Goal: Task Accomplishment & Management: Use online tool/utility

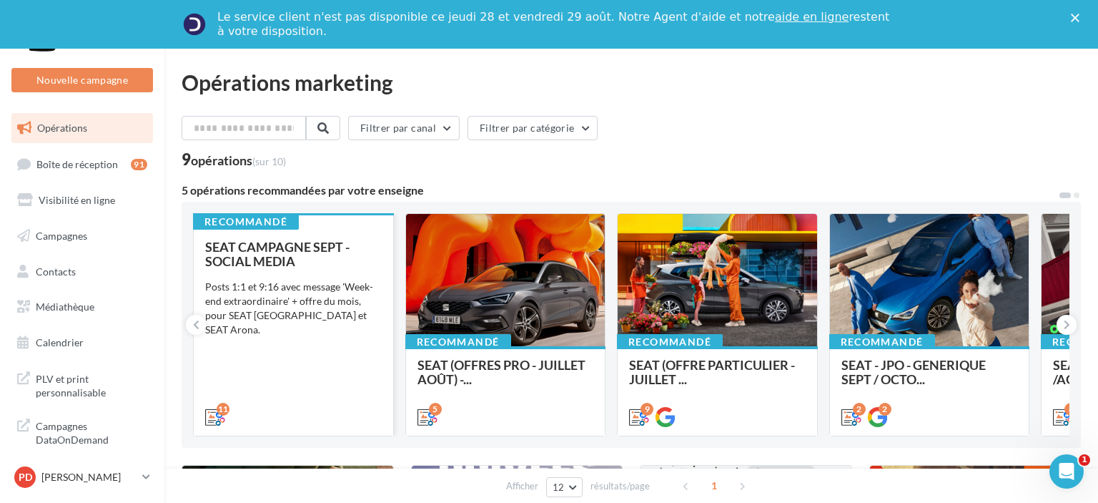
click at [351, 295] on div "Posts 1:1 et 9:16 avec message 'Week-end extraordinaire' + offre du mois, pour …" at bounding box center [293, 308] width 177 height 57
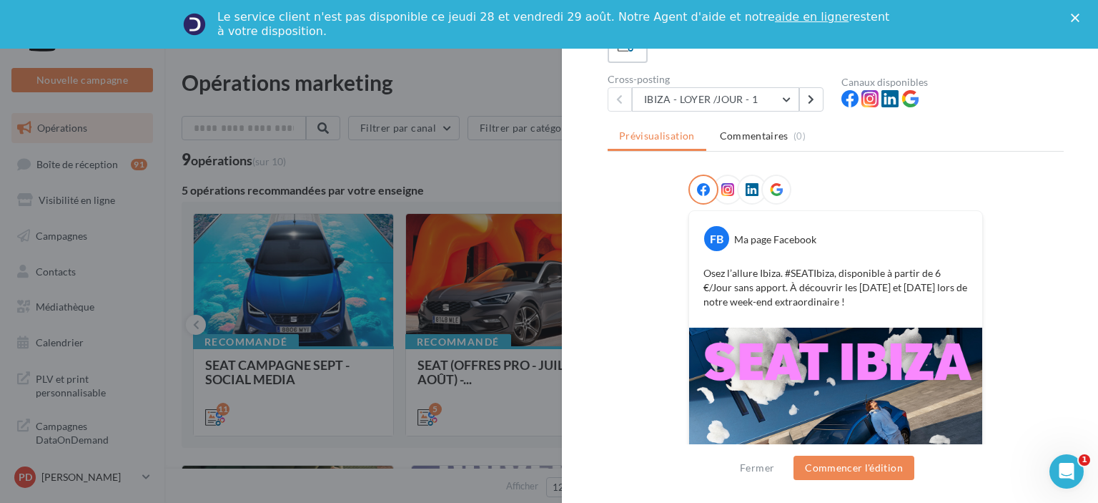
scroll to position [3, 0]
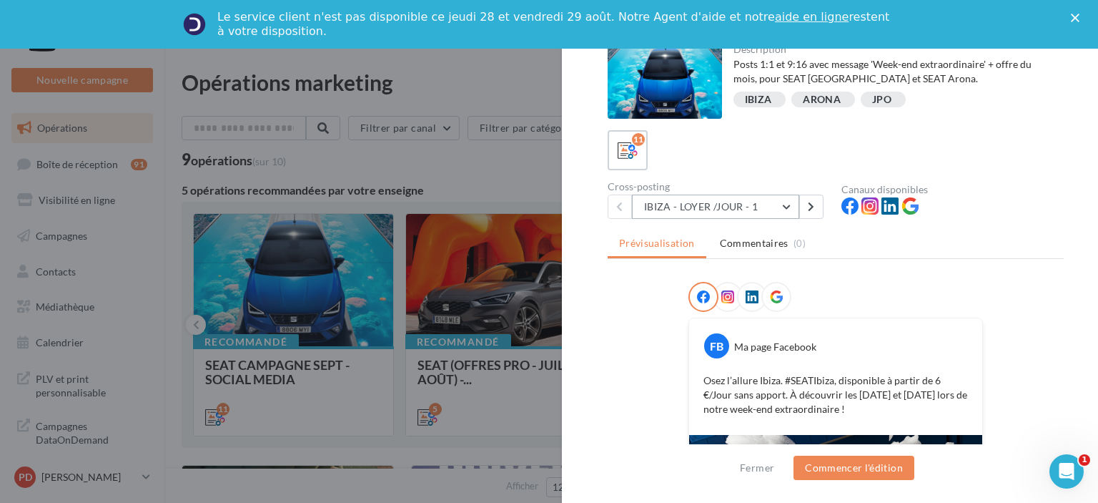
click at [693, 213] on button "IBIZA - LOYER /JOUR - 1" at bounding box center [715, 206] width 167 height 24
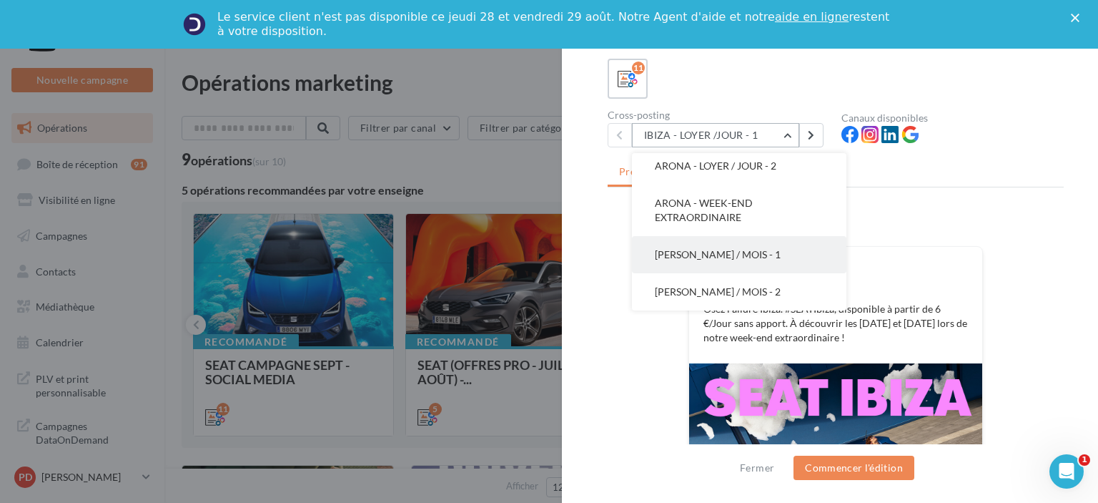
scroll to position [147, 0]
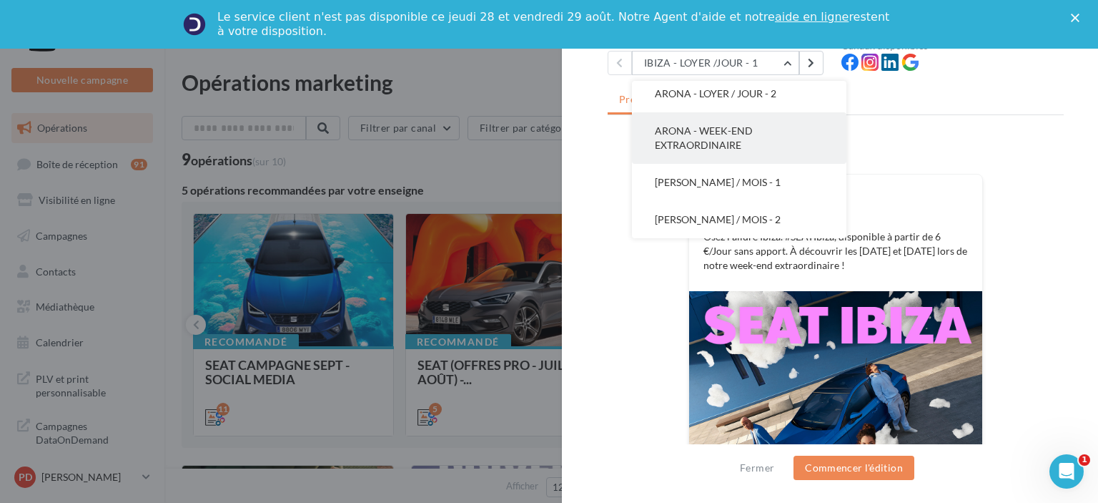
click at [725, 124] on button "ARONA - WEEK-END EXTRAORDINAIRE" at bounding box center [739, 137] width 214 height 51
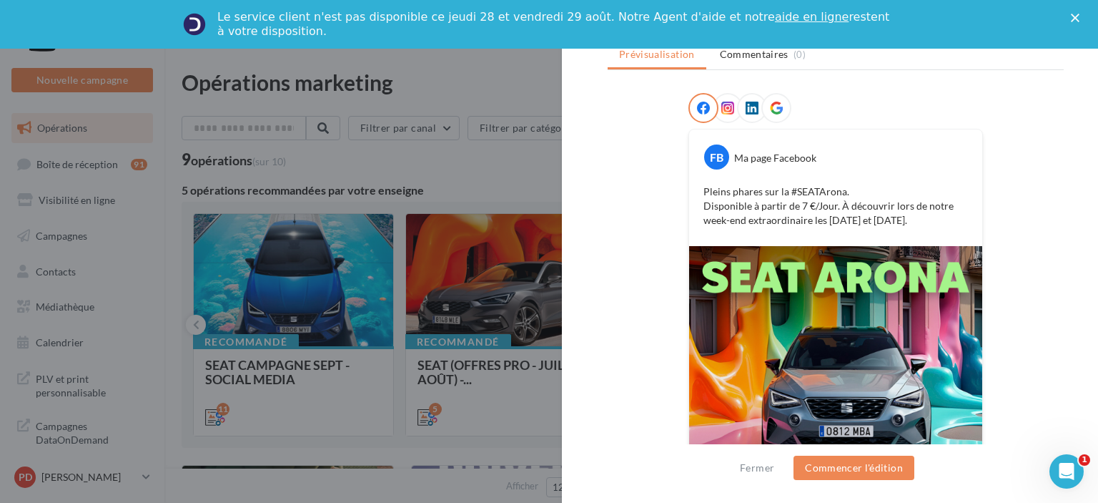
scroll to position [74, 0]
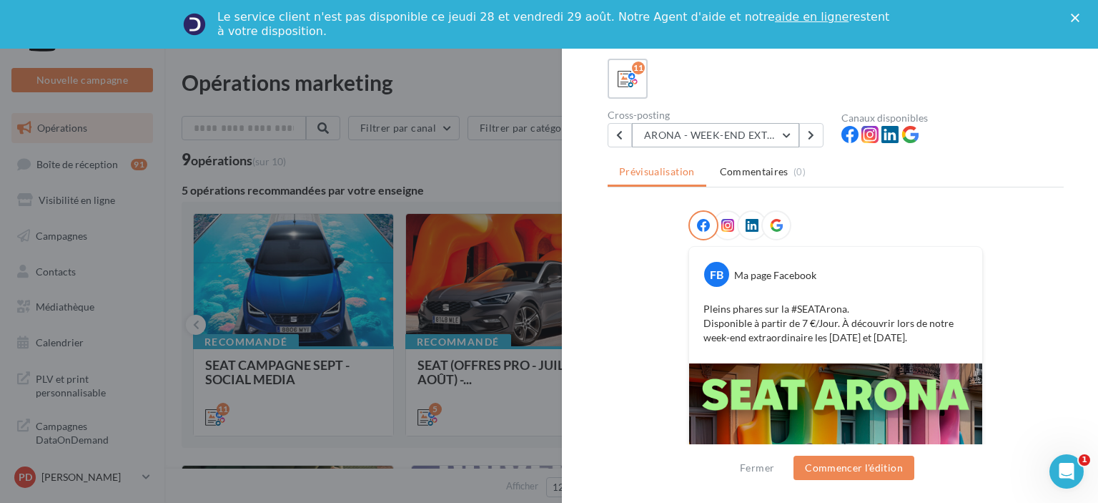
click at [746, 124] on button "ARONA - WEEK-END EXTRAORDINAIRE" at bounding box center [715, 135] width 167 height 24
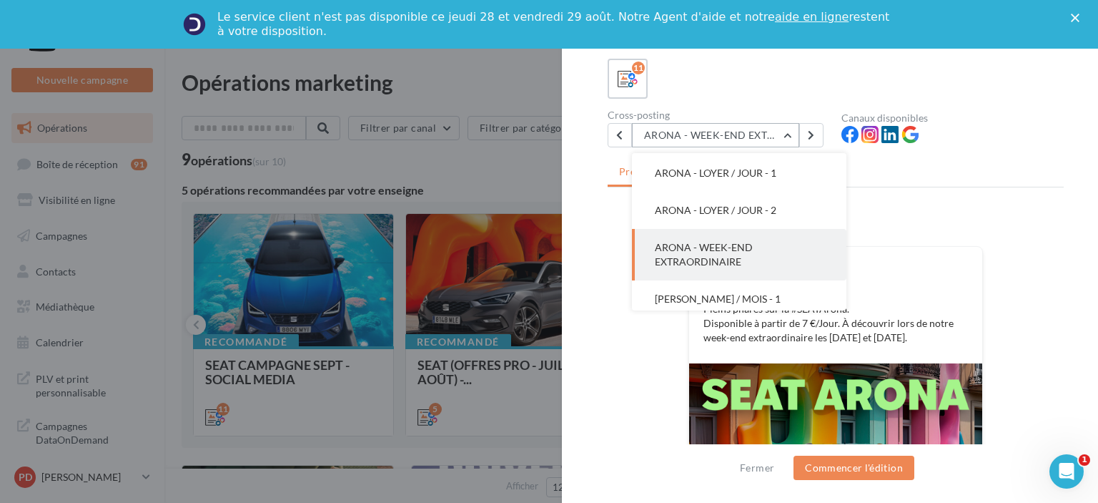
scroll to position [208, 0]
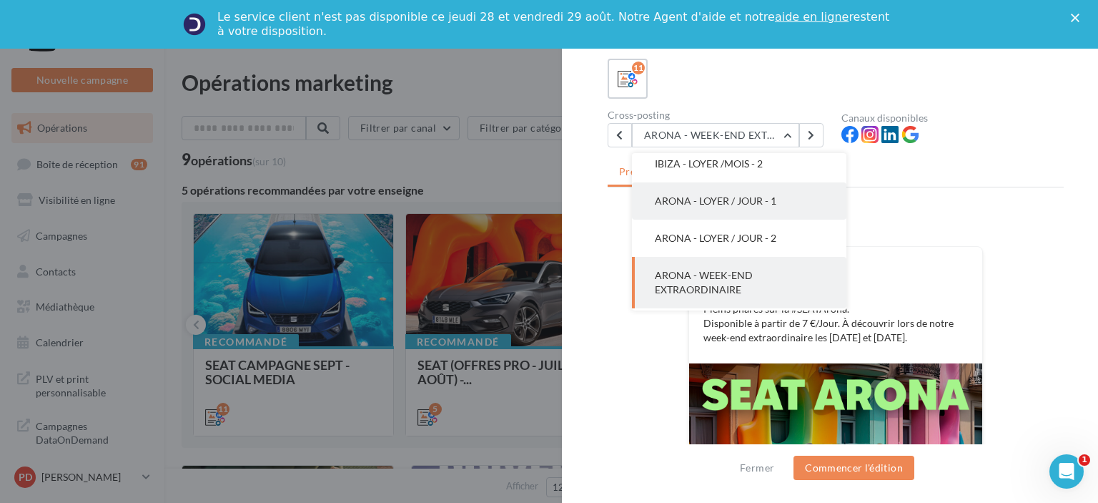
click at [751, 207] on button "ARONA - LOYER / JOUR - 1" at bounding box center [739, 200] width 214 height 37
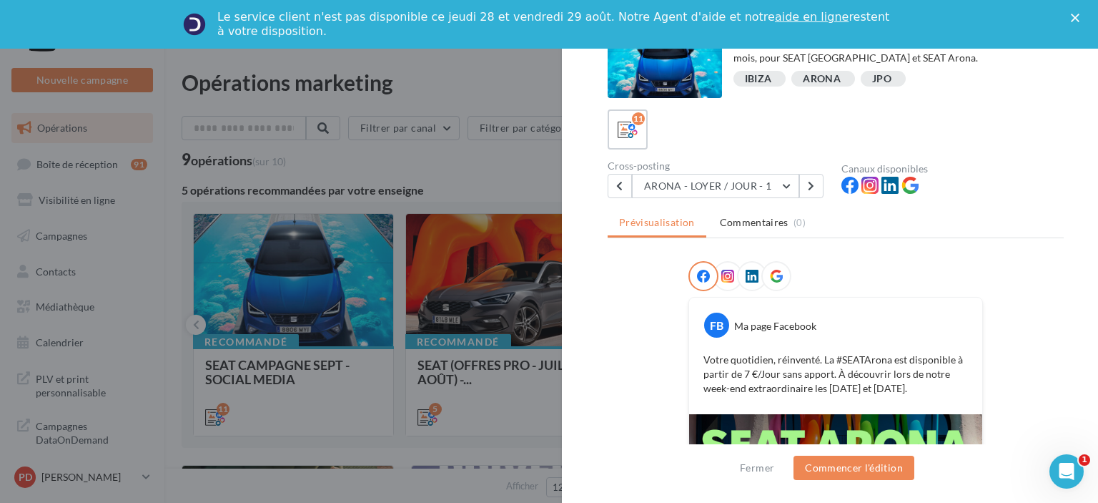
scroll to position [0, 0]
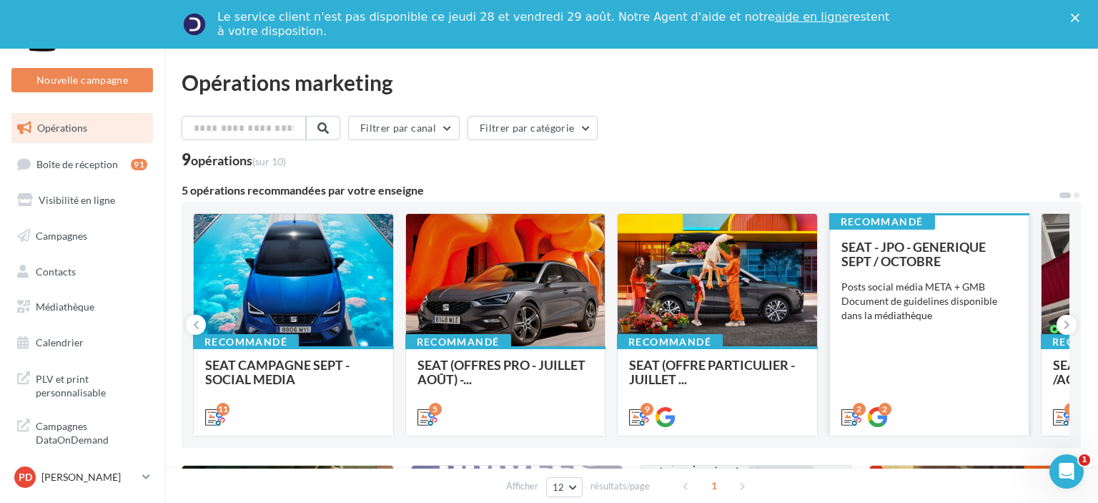
click at [930, 297] on div "Posts social média META + GMB Document de guidelines disponible dans la médiath…" at bounding box center [929, 301] width 177 height 43
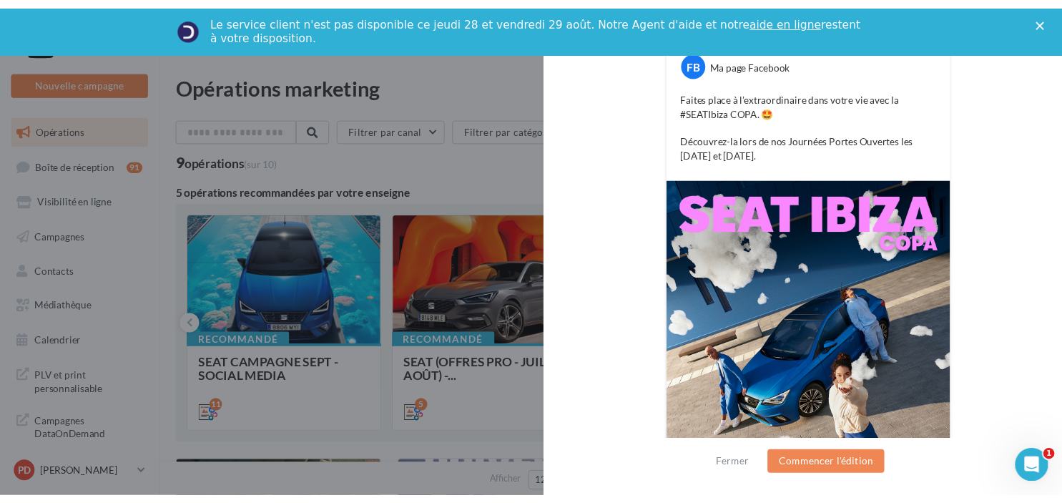
scroll to position [392, 0]
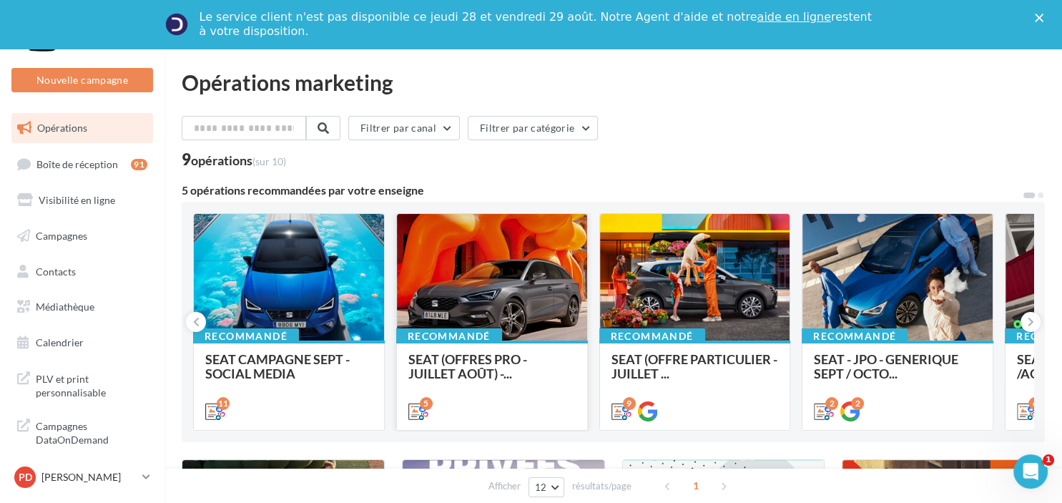
drag, startPoint x: 489, startPoint y: 265, endPoint x: 482, endPoint y: 267, distance: 7.7
click at [485, 265] on div at bounding box center [492, 278] width 190 height 128
